Goal: Use online tool/utility

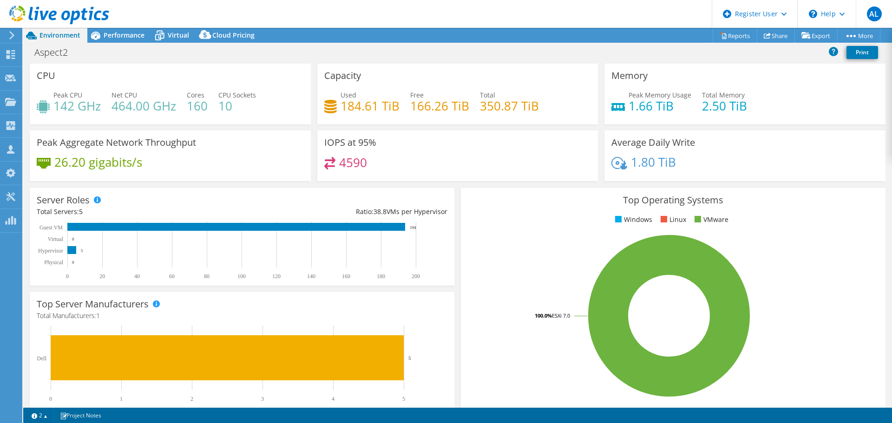
select select "[GEOGRAPHIC_DATA]"
select select "AUD"
drag, startPoint x: 374, startPoint y: 109, endPoint x: 337, endPoint y: 108, distance: 37.2
click at [337, 108] on div "Used 184.61 TiB" at bounding box center [361, 100] width 75 height 21
click at [370, 104] on h4 "184.61 TiB" at bounding box center [370, 106] width 59 height 10
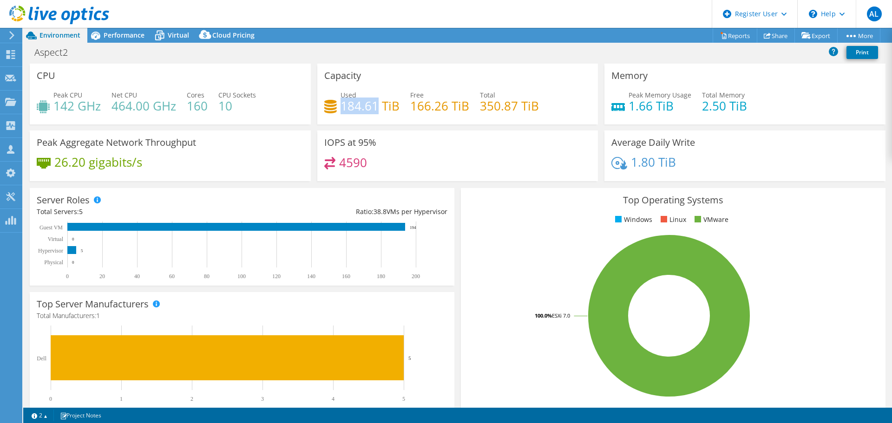
drag, startPoint x: 373, startPoint y: 106, endPoint x: 338, endPoint y: 105, distance: 35.3
click at [341, 105] on h4 "184.61 TiB" at bounding box center [370, 106] width 59 height 10
copy h4 "184.61"
select select "[GEOGRAPHIC_DATA]"
select select "AUD"
